Goal: Information Seeking & Learning: Find specific fact

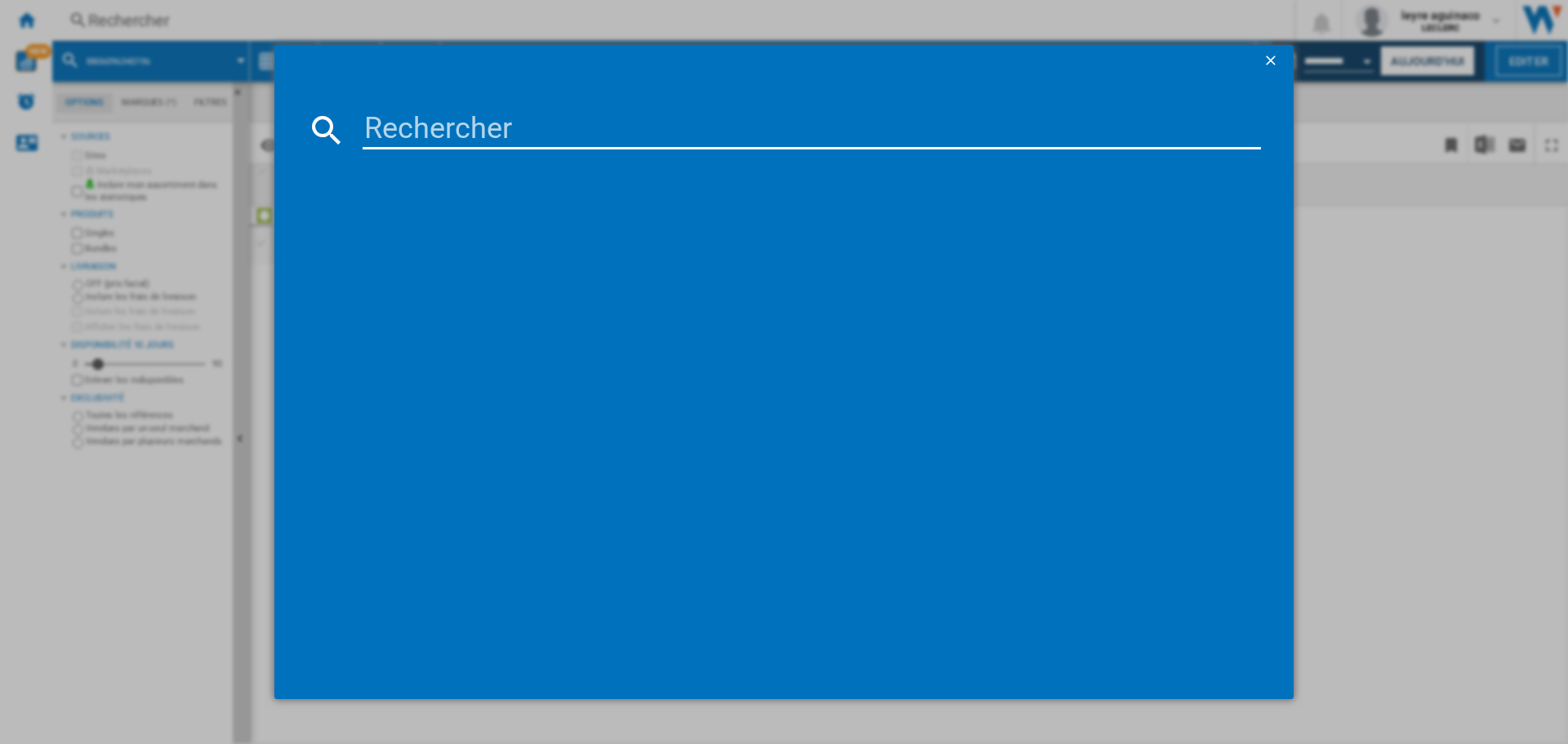
click at [192, 31] on div at bounding box center [784, 372] width 1568 height 744
click at [1269, 60] on ng-md-icon "getI18NText('BUTTONS.CLOSE_DIALOG')" at bounding box center [1273, 62] width 20 height 20
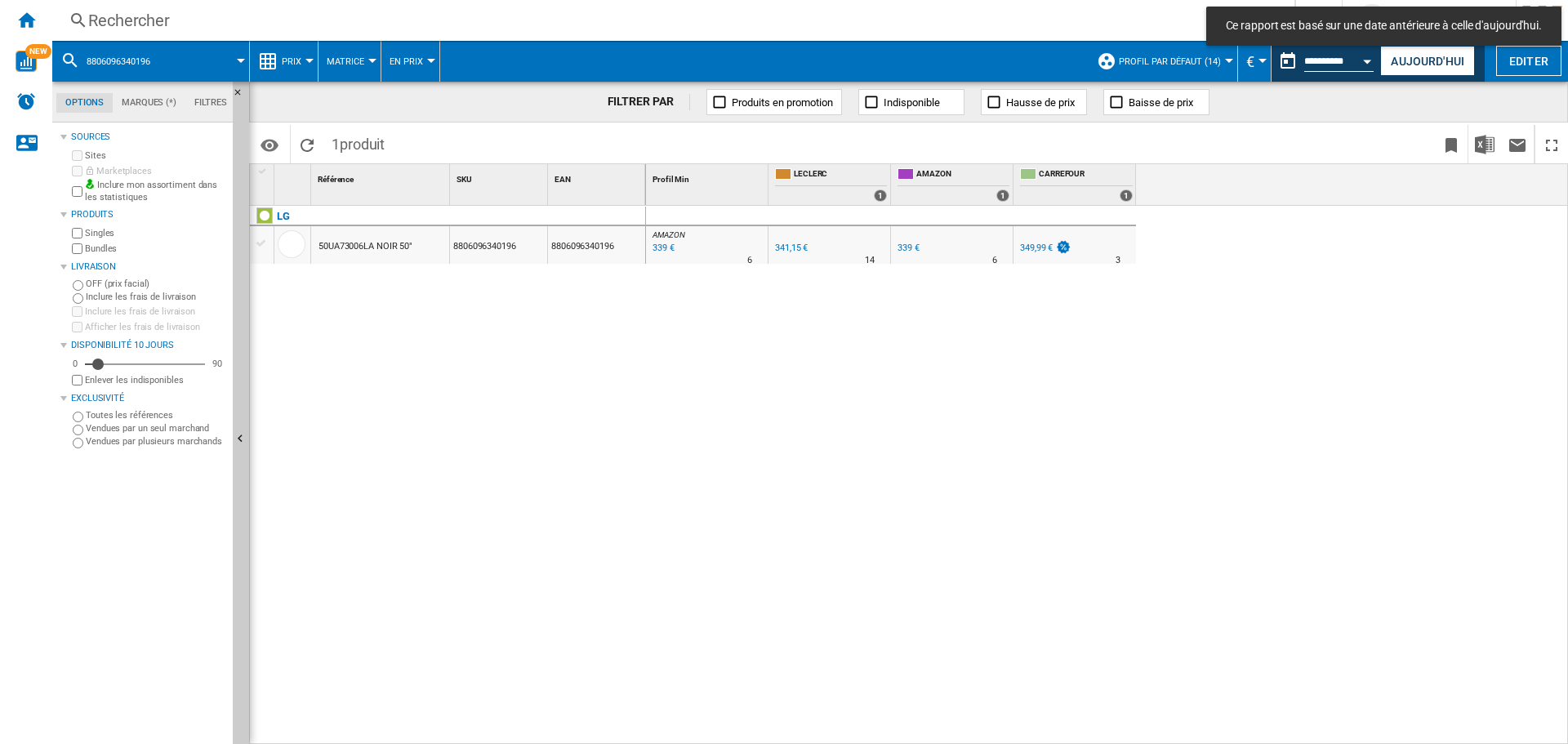
click at [518, 27] on div "Rechercher" at bounding box center [670, 20] width 1164 height 23
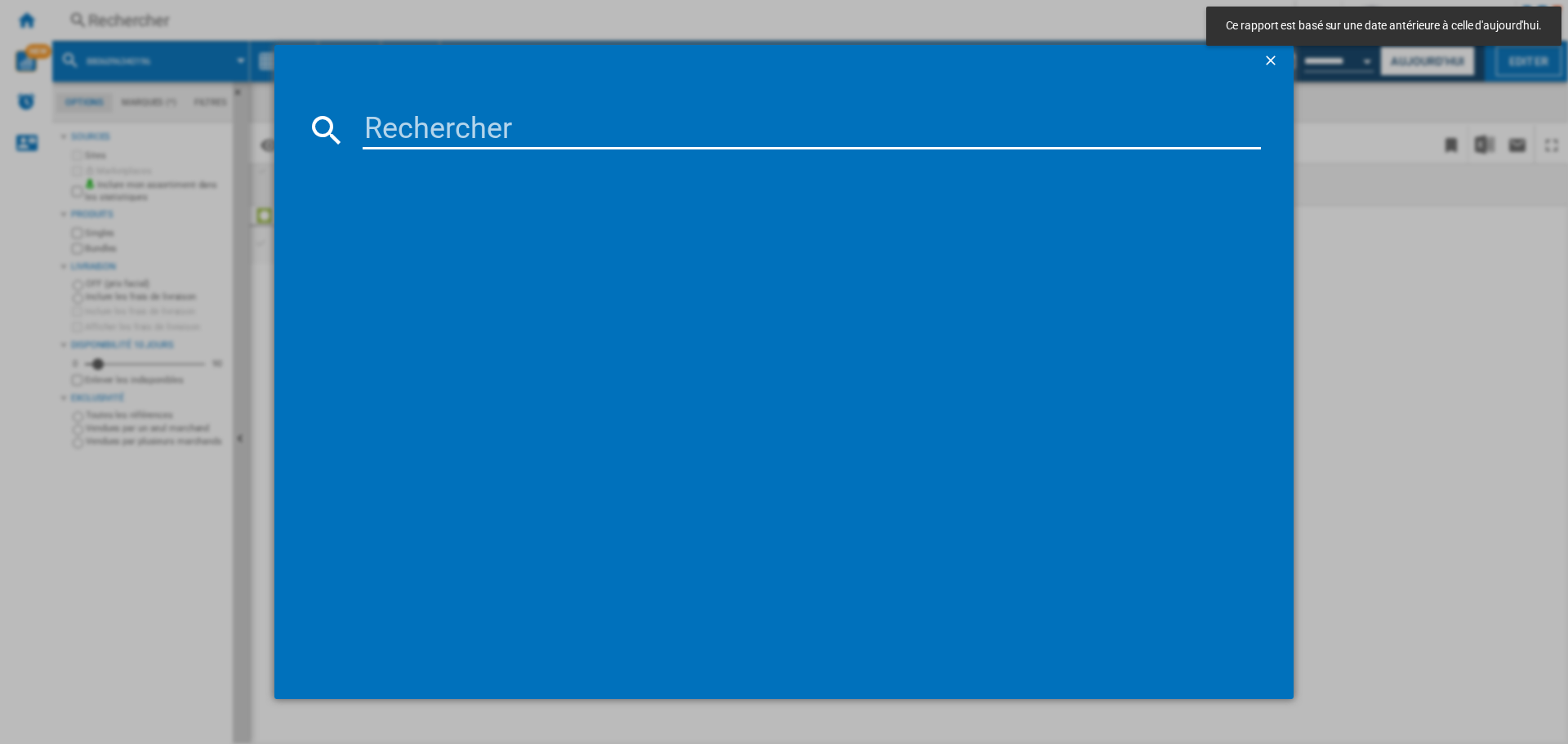
drag, startPoint x: 501, startPoint y: 130, endPoint x: 512, endPoint y: 136, distance: 12.1
click at [505, 132] on input at bounding box center [812, 129] width 898 height 39
paste input "8806096360576"
type input "8806096360576"
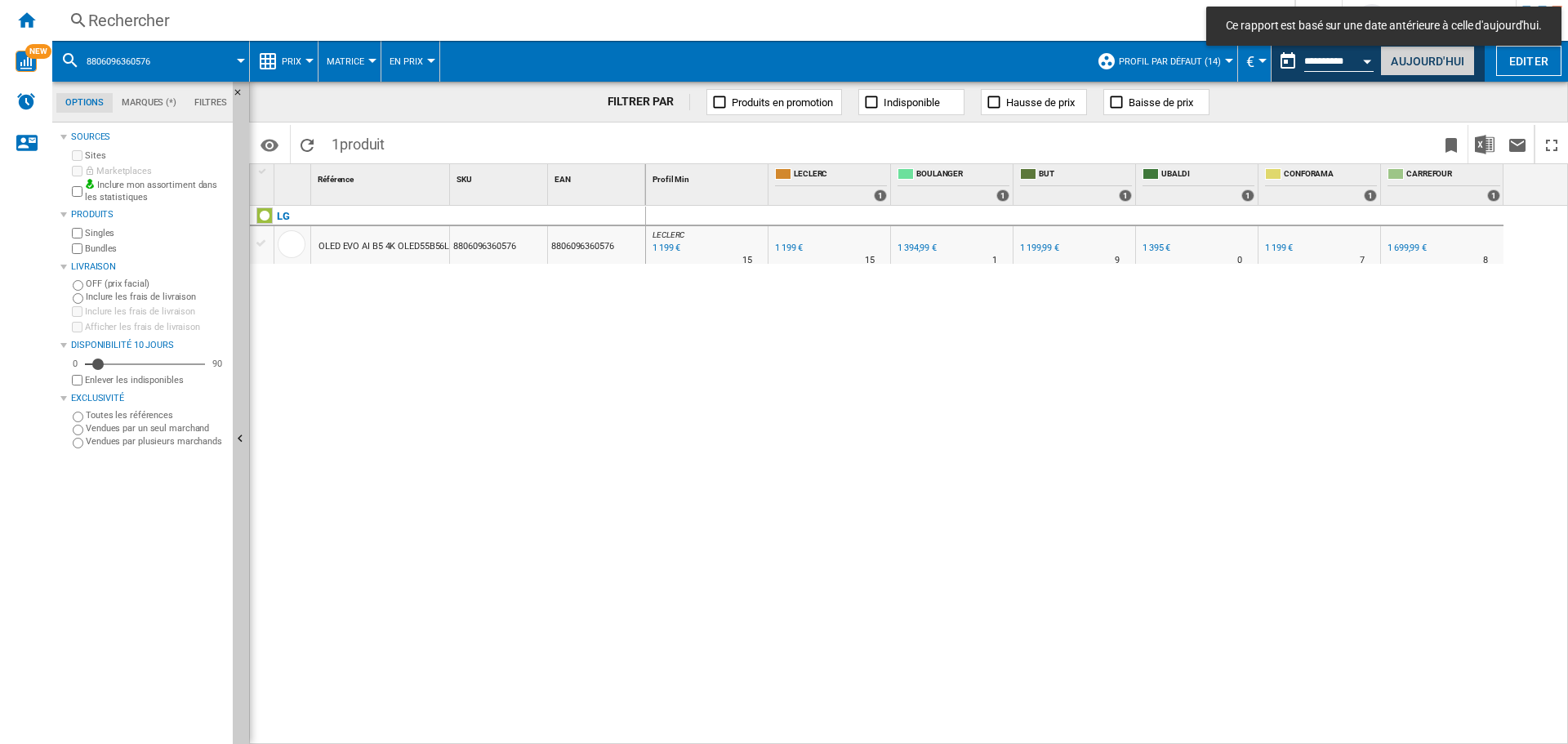
click at [1450, 62] on button "Aujourd'hui" at bounding box center [1427, 61] width 95 height 30
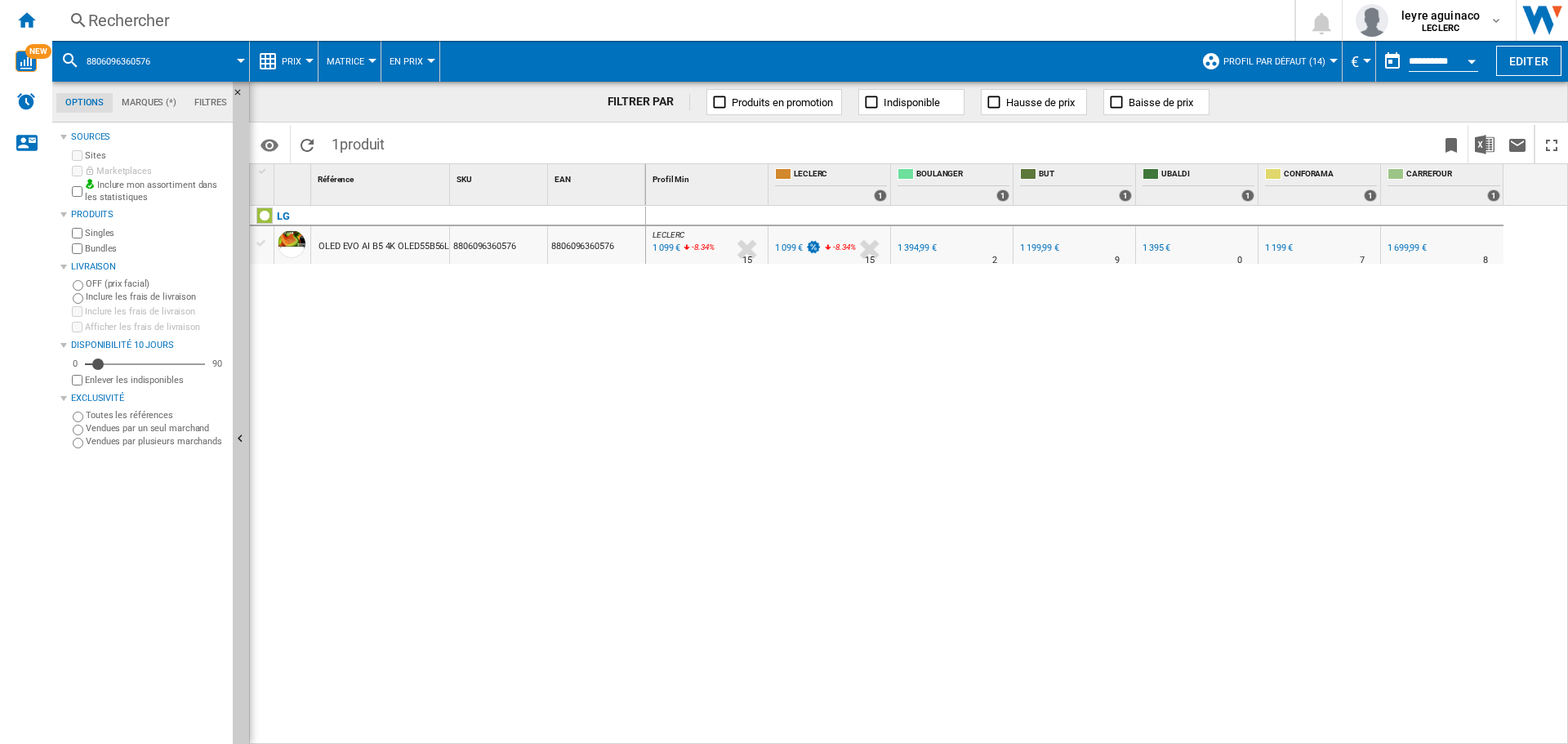
click at [1394, 250] on div "1 699,99 €" at bounding box center [1407, 248] width 39 height 11
click at [918, 248] on div "1 394,99 €" at bounding box center [917, 248] width 39 height 11
click at [377, 13] on div "Rechercher" at bounding box center [670, 20] width 1164 height 23
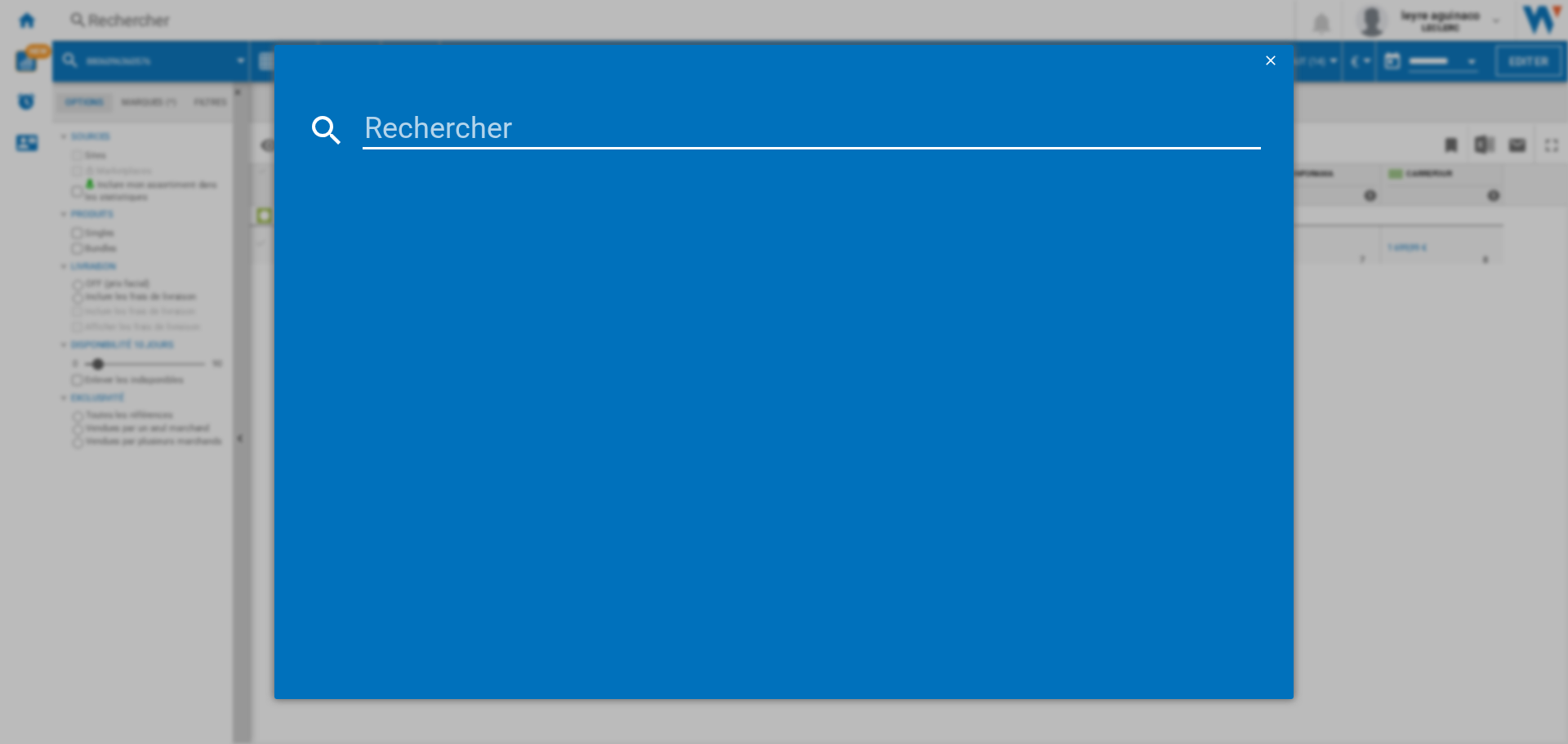
click at [414, 134] on input at bounding box center [812, 129] width 898 height 39
type input "5901292525989"
